Goal: Information Seeking & Learning: Learn about a topic

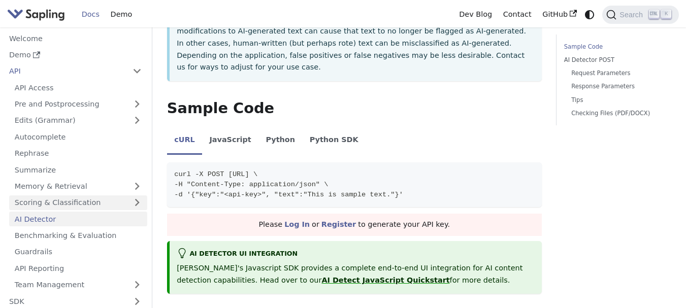
scroll to position [102, 0]
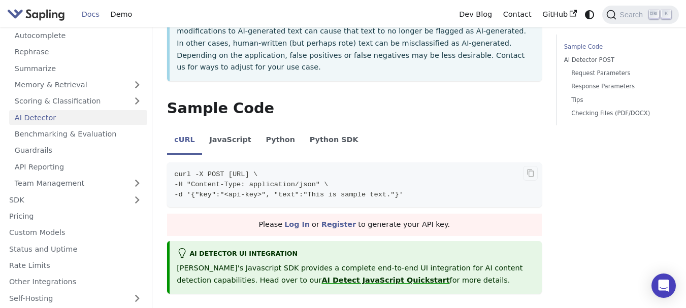
click at [258, 171] on span "curl -X POST https://api.sapling.ai/api/v1/aidetect \" at bounding box center [215, 175] width 83 height 8
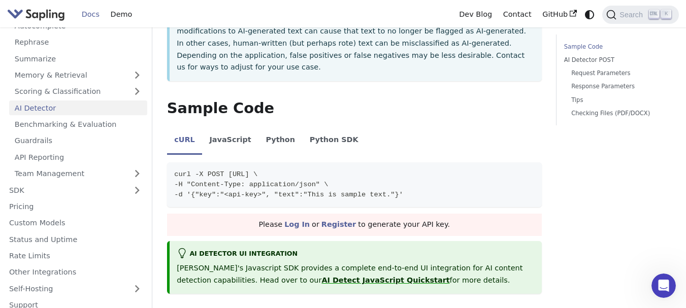
scroll to position [119, 0]
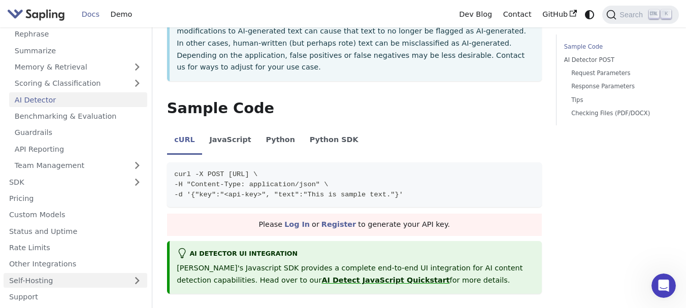
click at [118, 284] on link "Self-Hosting" at bounding box center [76, 280] width 144 height 15
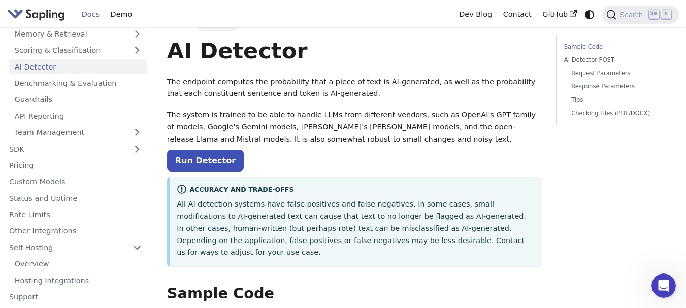
scroll to position [0, 0]
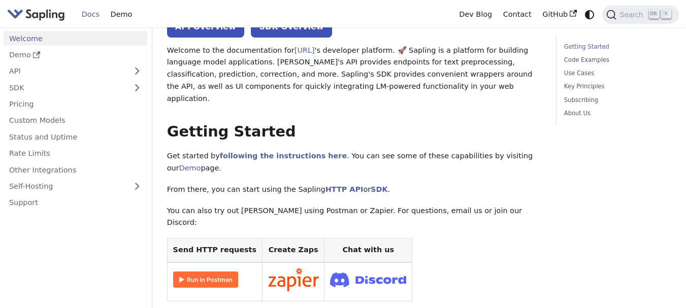
scroll to position [51, 0]
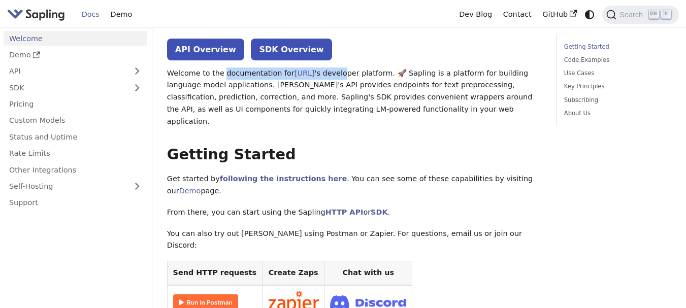
drag, startPoint x: 221, startPoint y: 75, endPoint x: 355, endPoint y: 72, distance: 133.6
click at [353, 72] on p "Welcome to the documentation for Sapling.ai 's developer platform. 🚀 Sapling is…" at bounding box center [354, 98] width 375 height 60
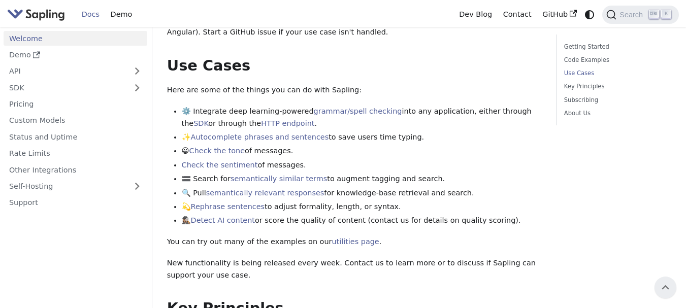
scroll to position [203, 0]
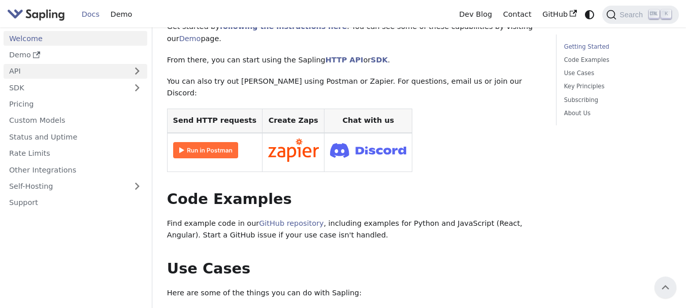
click at [39, 77] on link "API" at bounding box center [65, 71] width 123 height 15
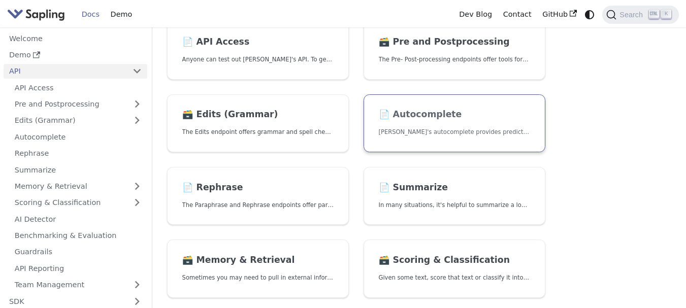
scroll to position [30, 0]
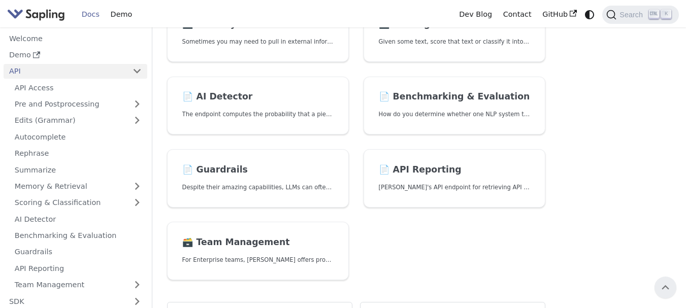
scroll to position [203, 0]
